Goal: Navigation & Orientation: Find specific page/section

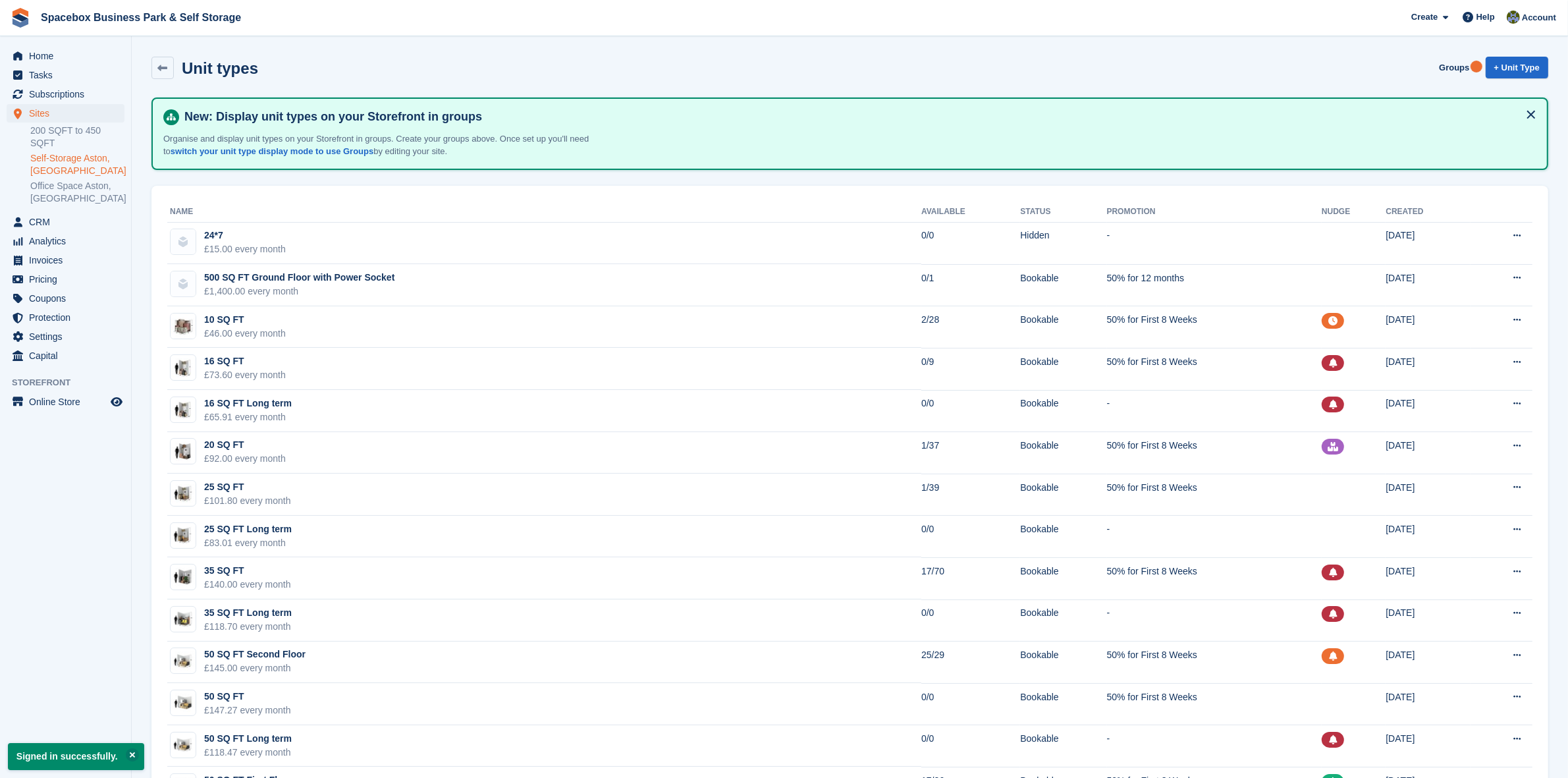
click at [77, 152] on link "Self-Storage Aston, [GEOGRAPHIC_DATA]" at bounding box center [77, 165] width 94 height 25
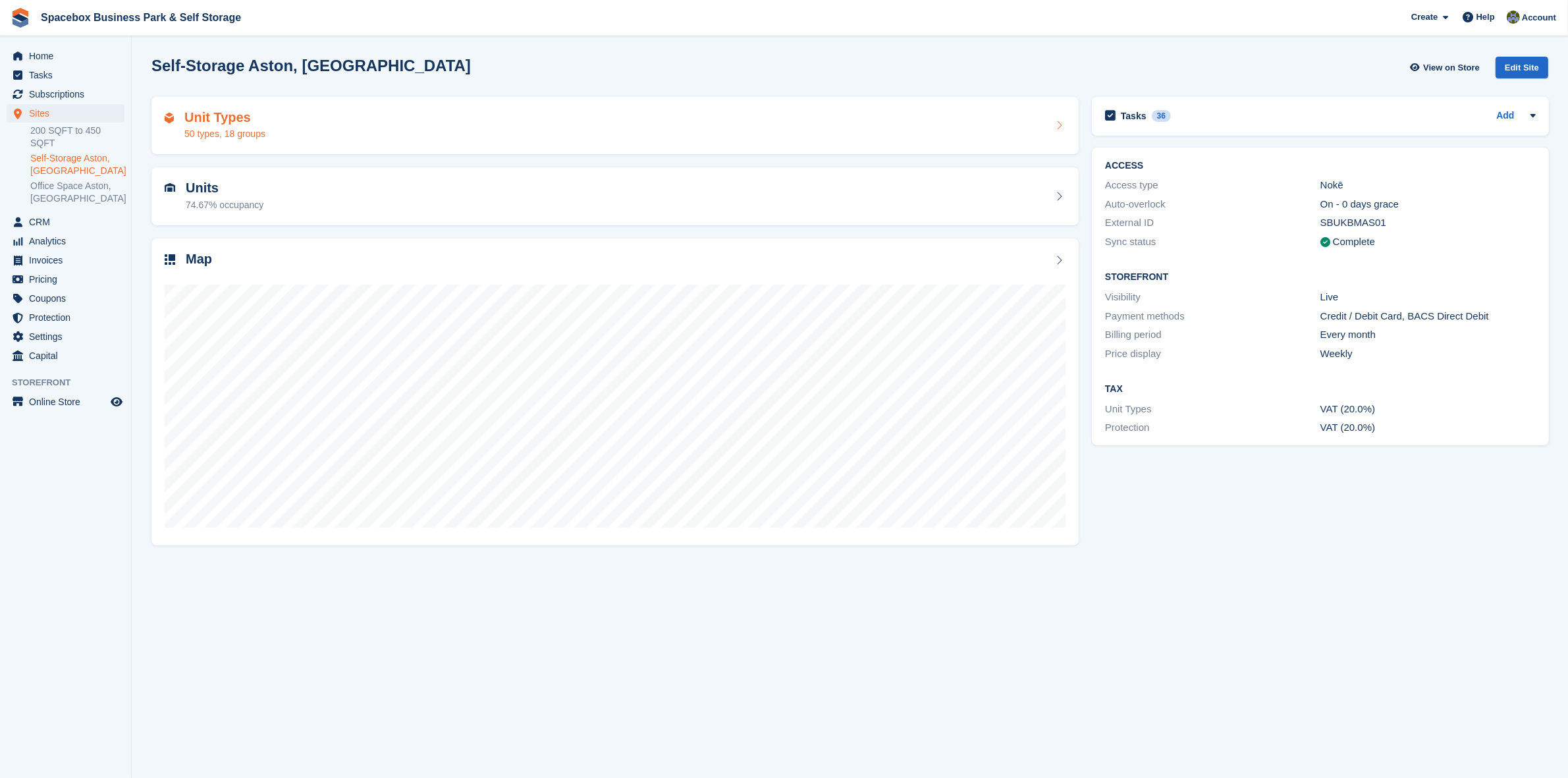
click at [251, 115] on h2 "Unit Types" at bounding box center [225, 117] width 81 height 15
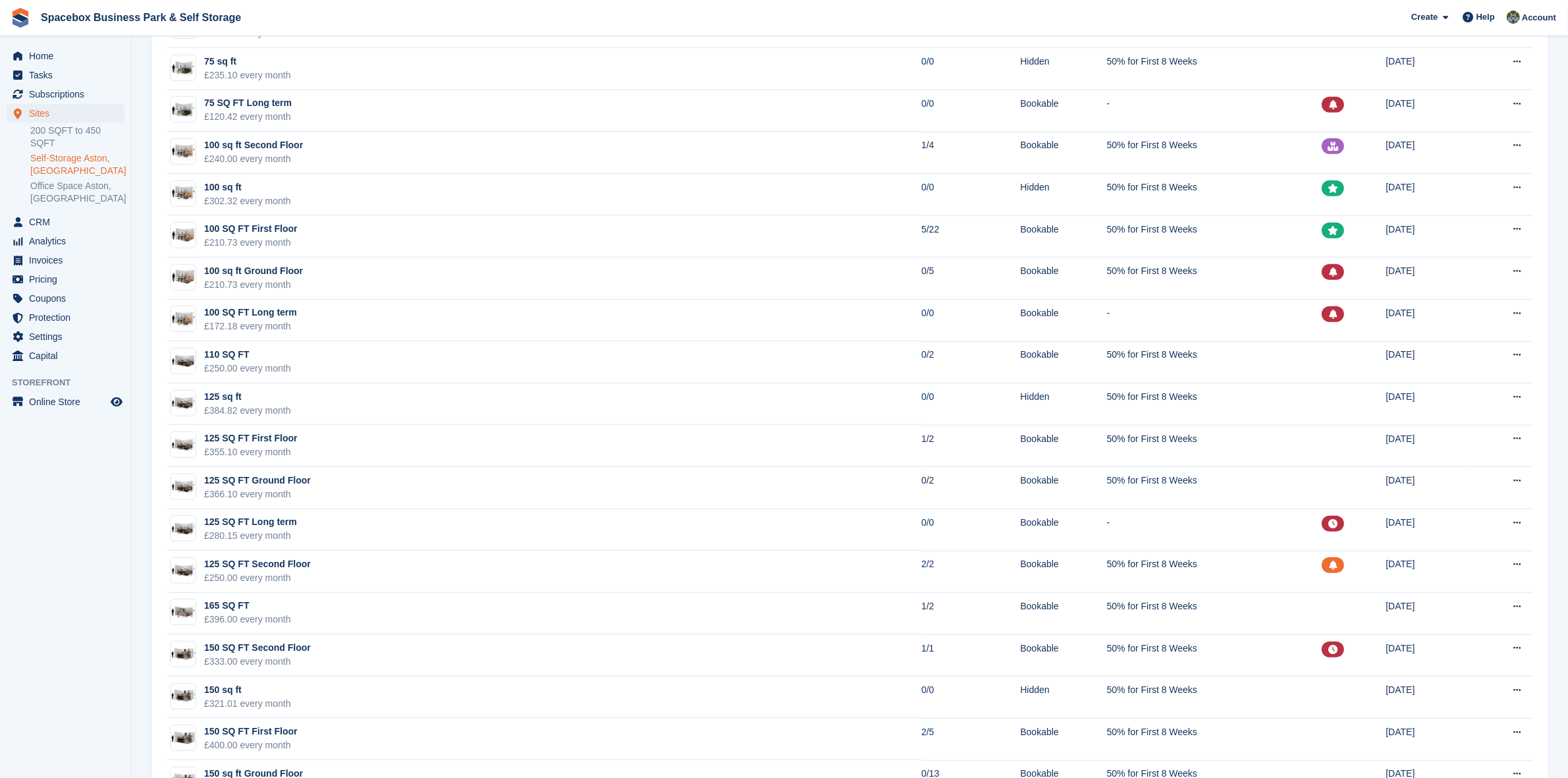
scroll to position [1071, 0]
